Goal: Check status: Check status

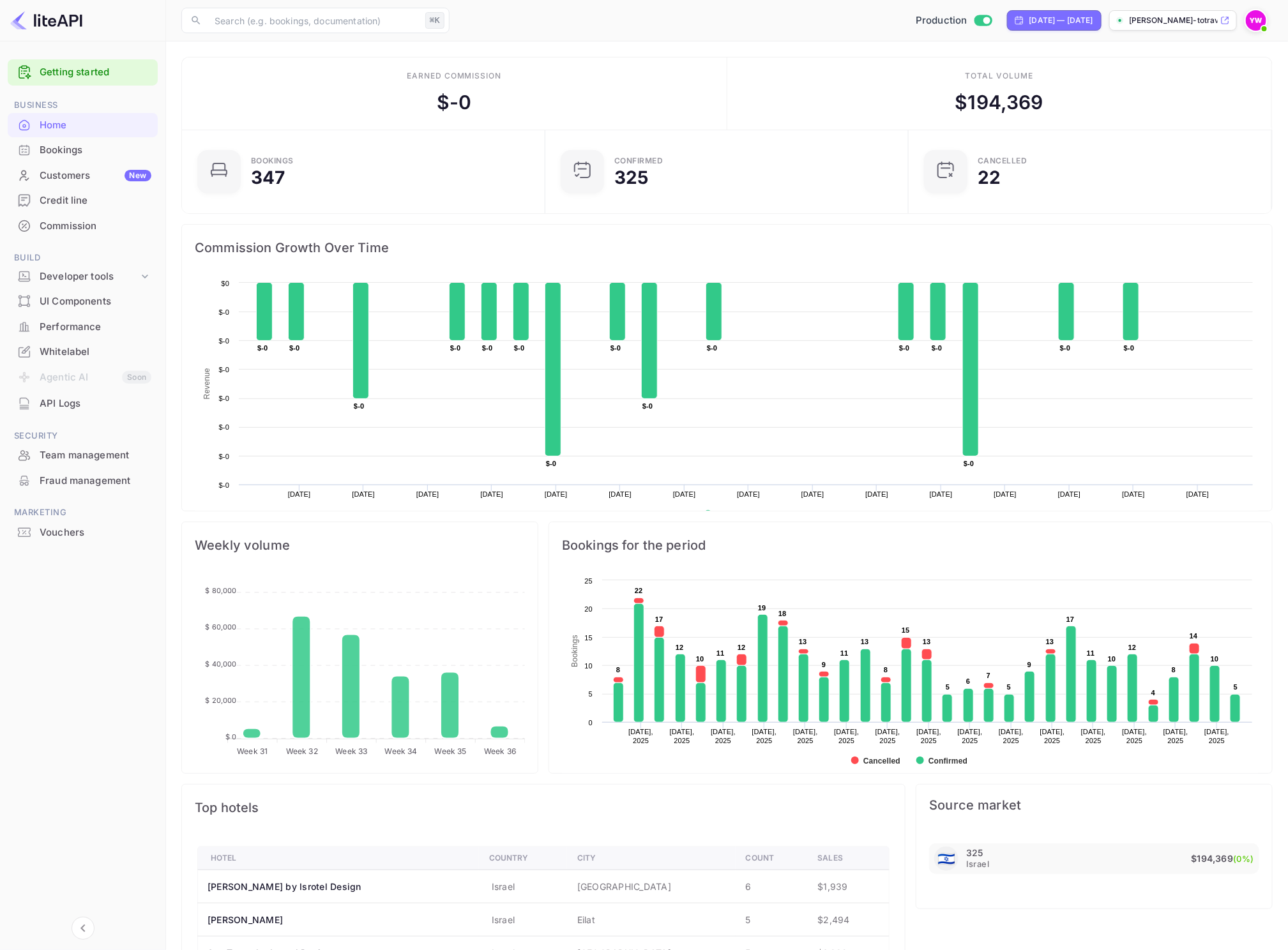
click at [61, 144] on div "Bookings" at bounding box center [95, 149] width 112 height 15
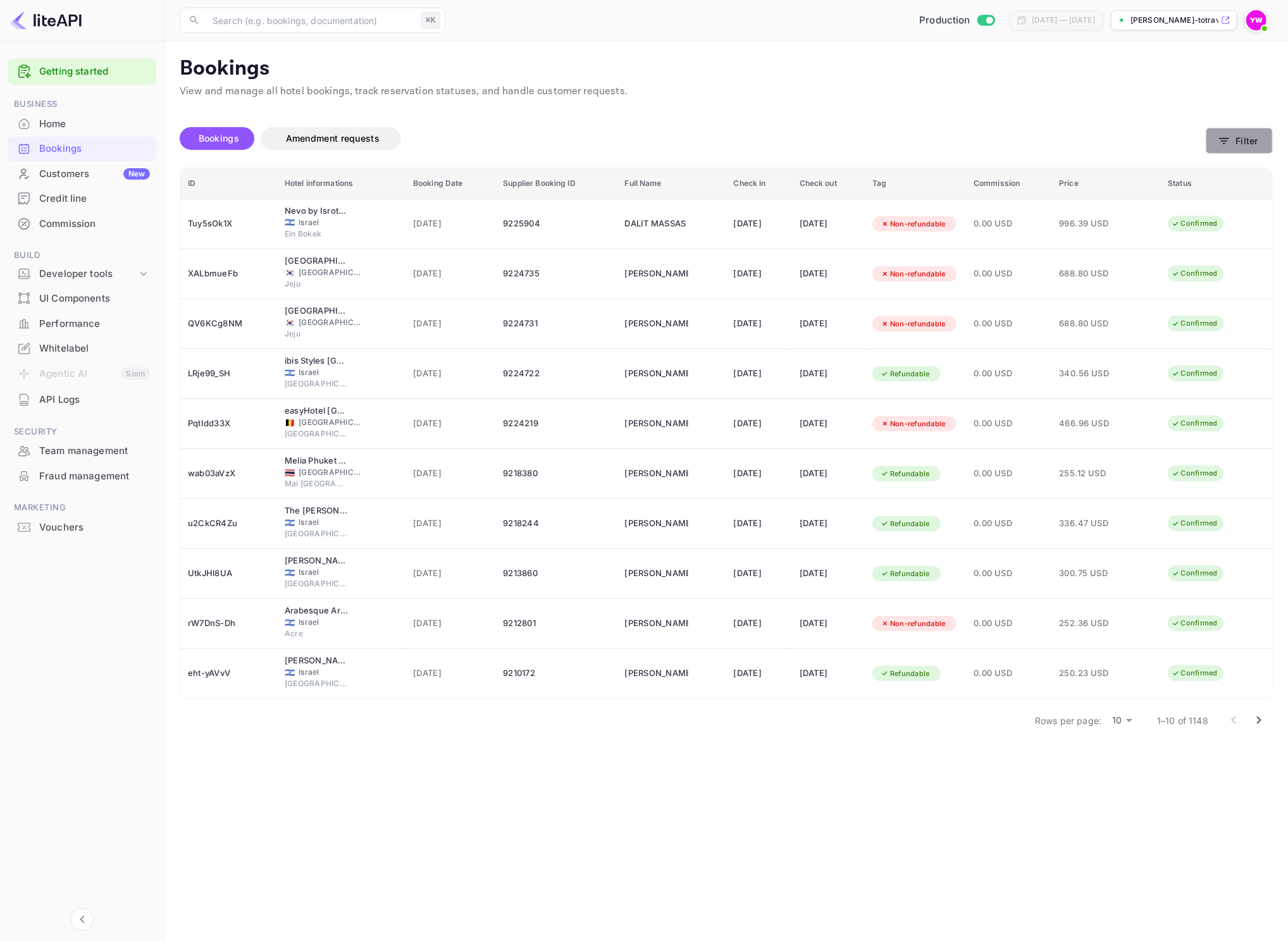
click at [1255, 150] on button "Filter" at bounding box center [1239, 140] width 67 height 26
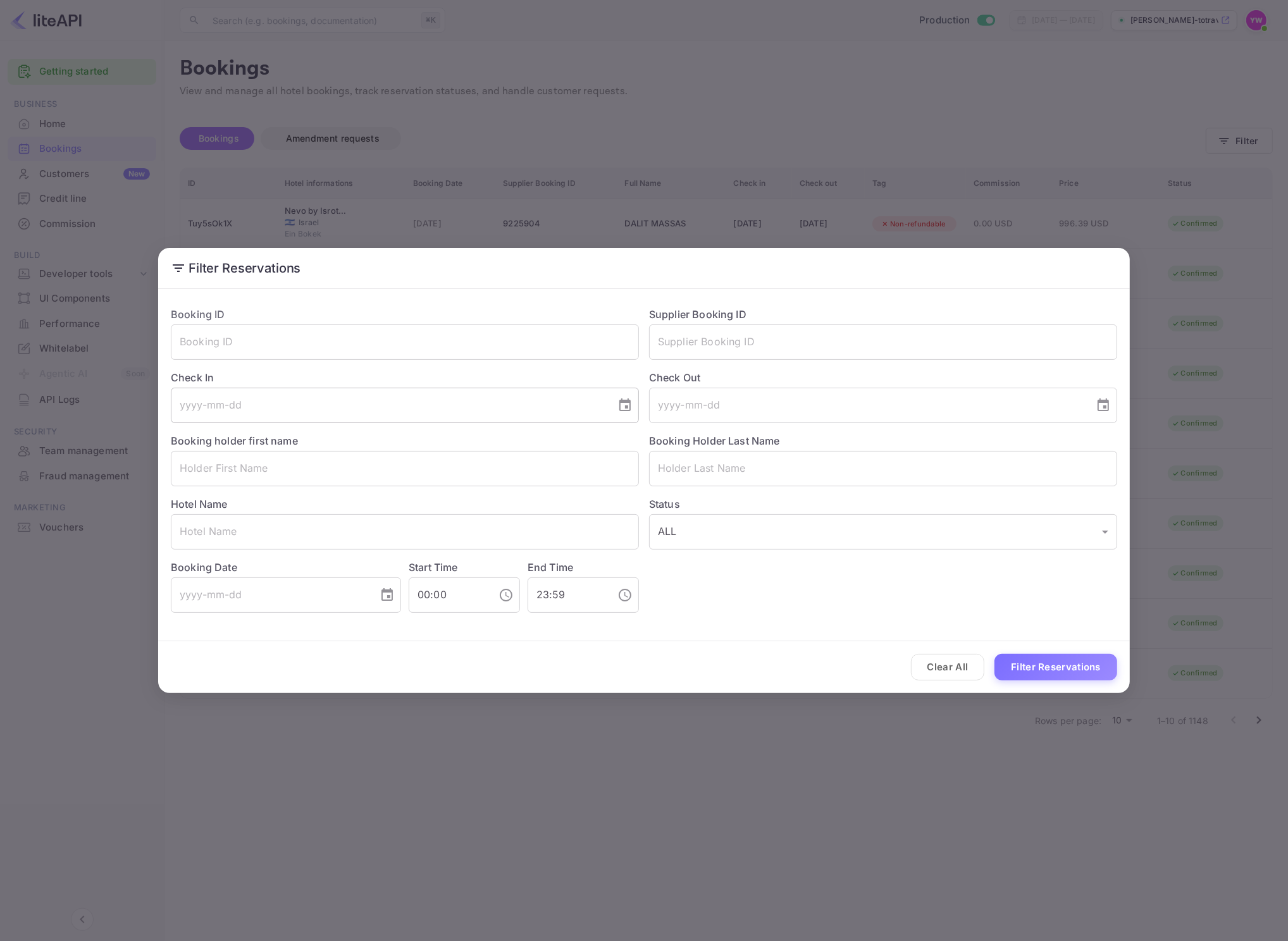
click at [304, 391] on input "tel" at bounding box center [389, 405] width 436 height 36
click at [620, 400] on icon "Choose date" at bounding box center [625, 404] width 12 height 12
click at [392, 500] on button "3" at bounding box center [389, 495] width 23 height 23
type input "[DATE]"
click at [1099, 404] on icon "Choose date" at bounding box center [1103, 406] width 15 height 15
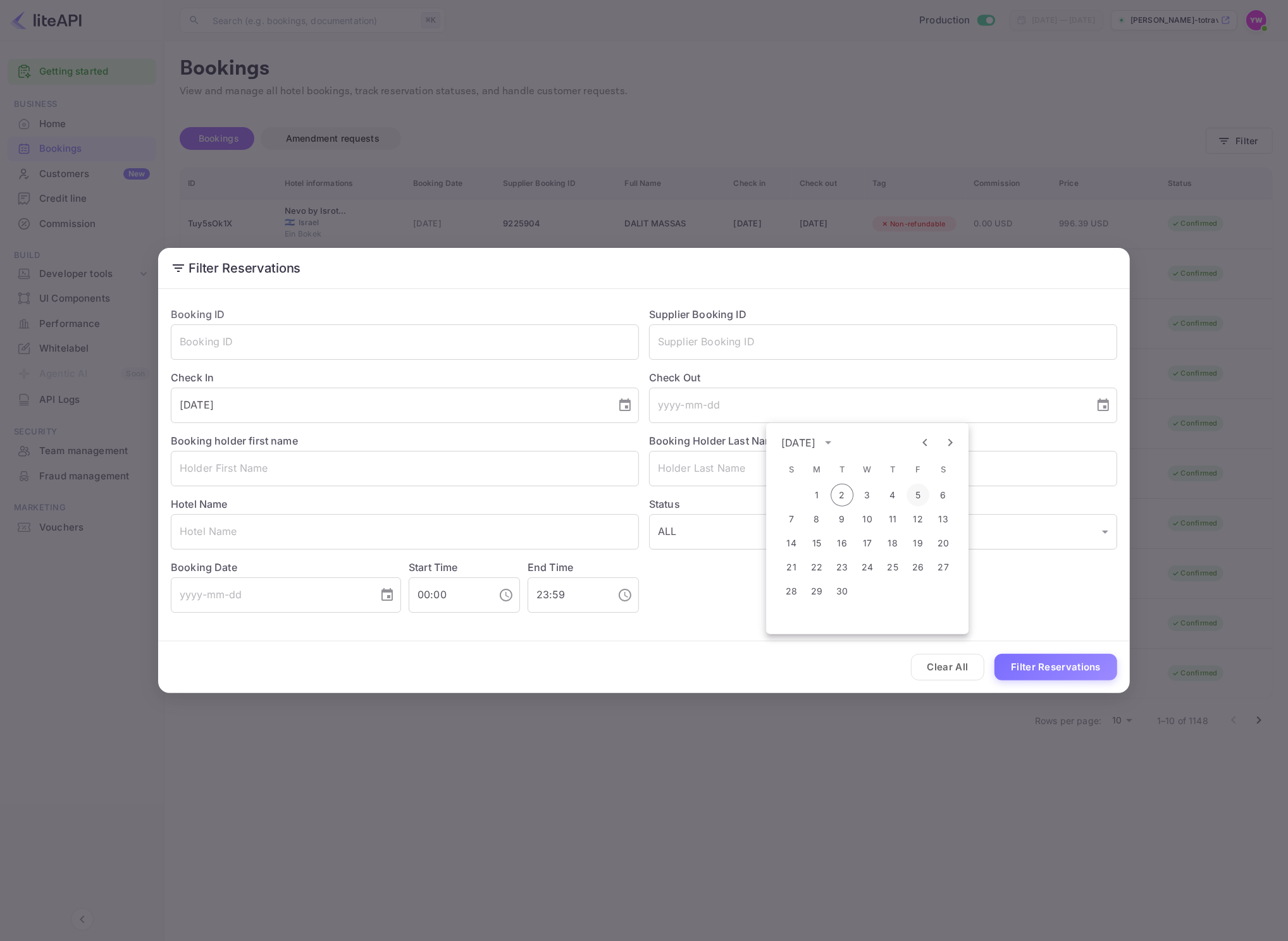
click at [913, 496] on button "5" at bounding box center [918, 495] width 23 height 23
type input "[DATE]"
click at [913, 470] on button "5" at bounding box center [905, 463] width 17 height 12
click at [1027, 666] on button "Filter Reservations" at bounding box center [1055, 667] width 123 height 27
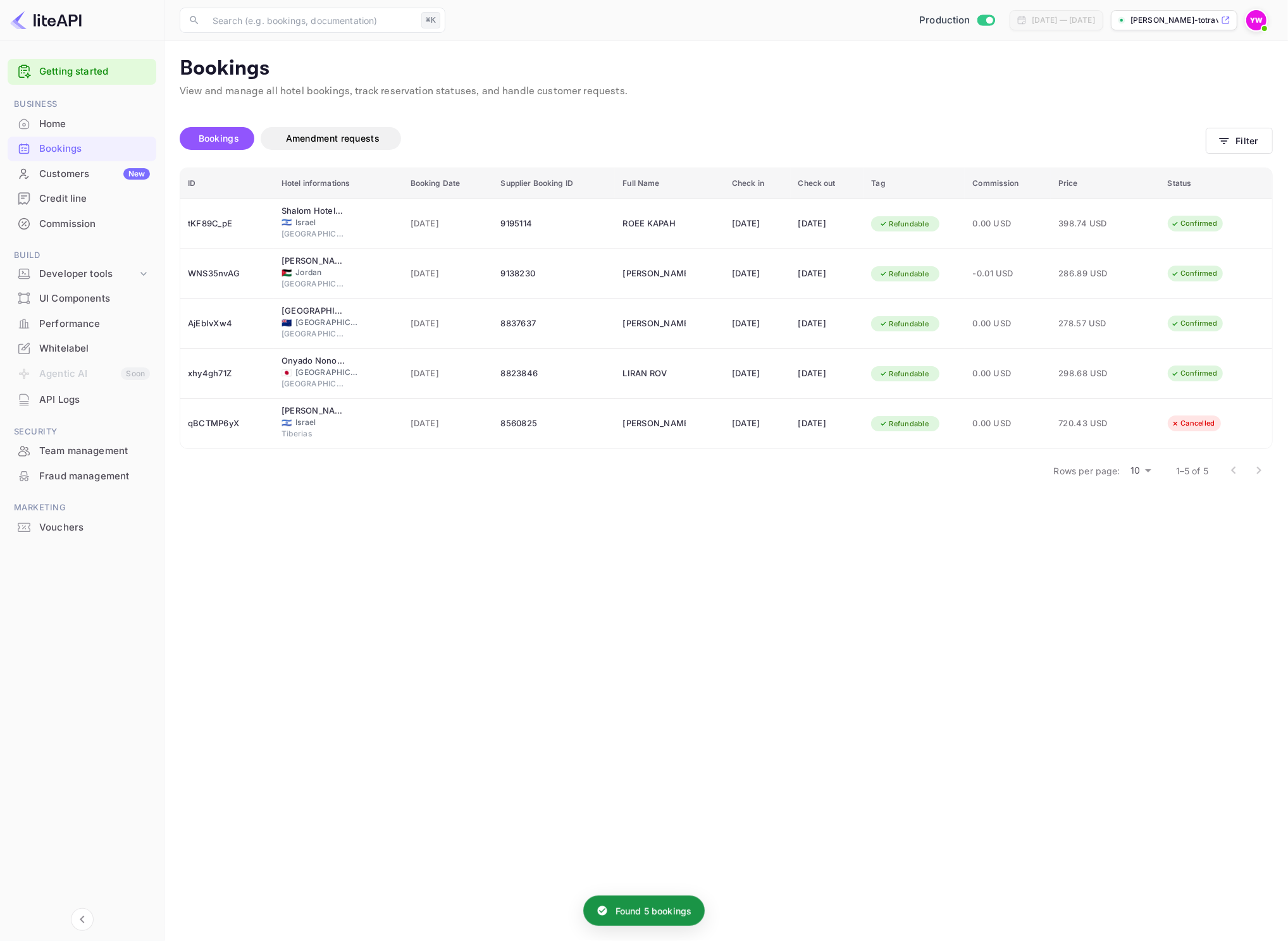
click at [537, 582] on main "Bookings View and manage all hotel bookings, track reservation statuses, and ha…" at bounding box center [726, 491] width 1123 height 900
click at [792, 560] on main "Bookings View and manage all hotel bookings, track reservation statuses, and ha…" at bounding box center [726, 491] width 1123 height 900
